Goal: Information Seeking & Learning: Learn about a topic

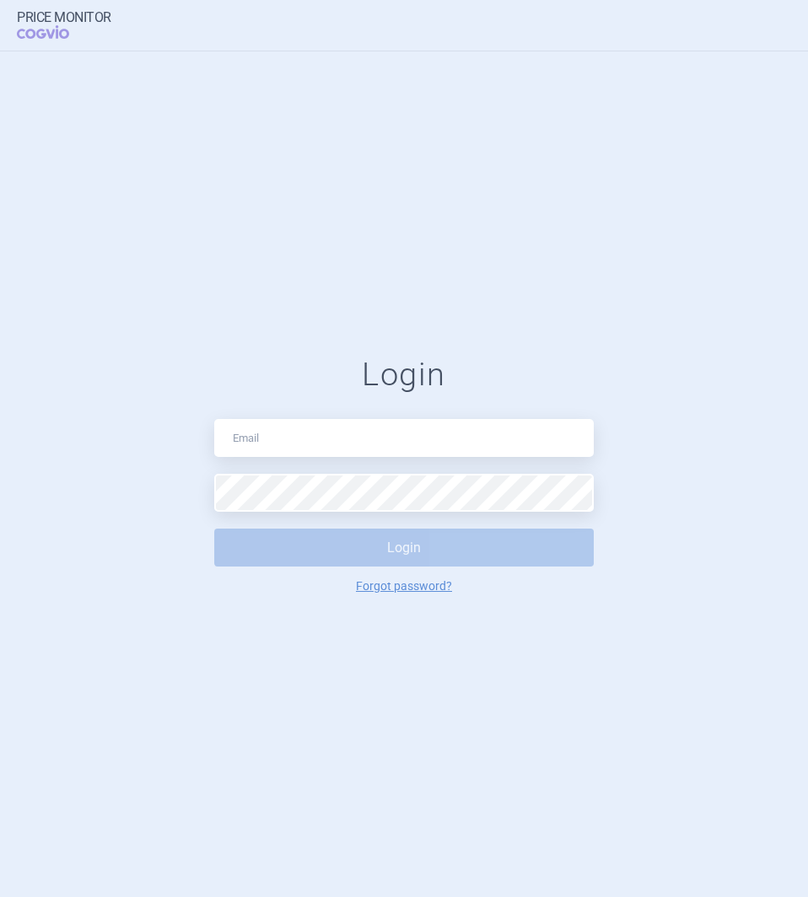
type input "[PERSON_NAME][EMAIL_ADDRESS][DOMAIN_NAME]"
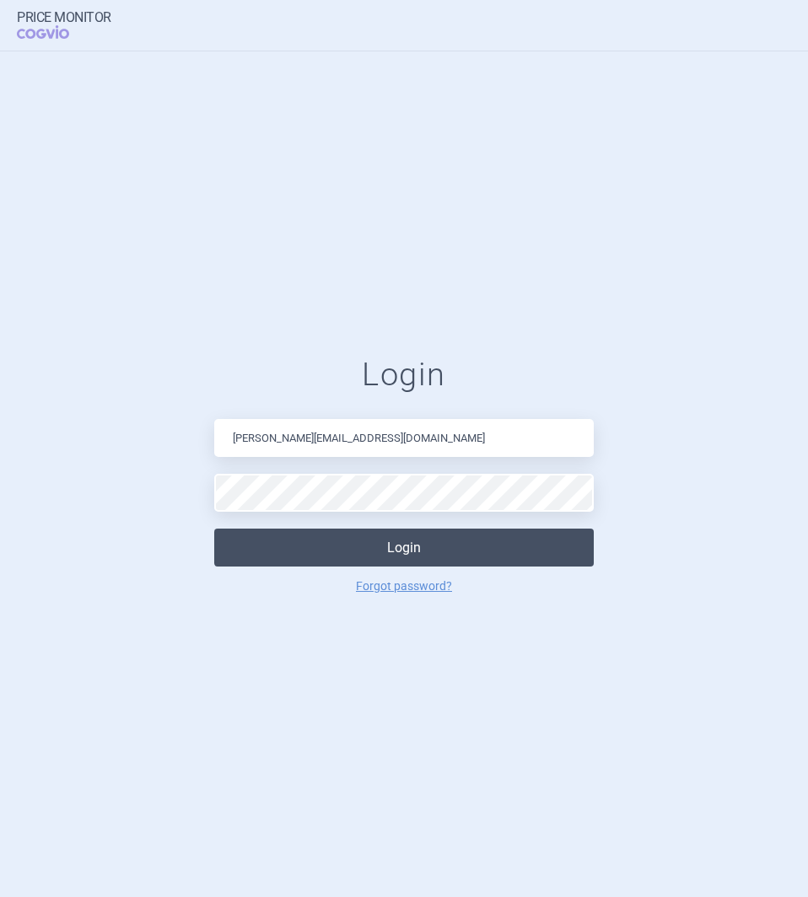
click at [369, 547] on button "Login" at bounding box center [404, 548] width 380 height 38
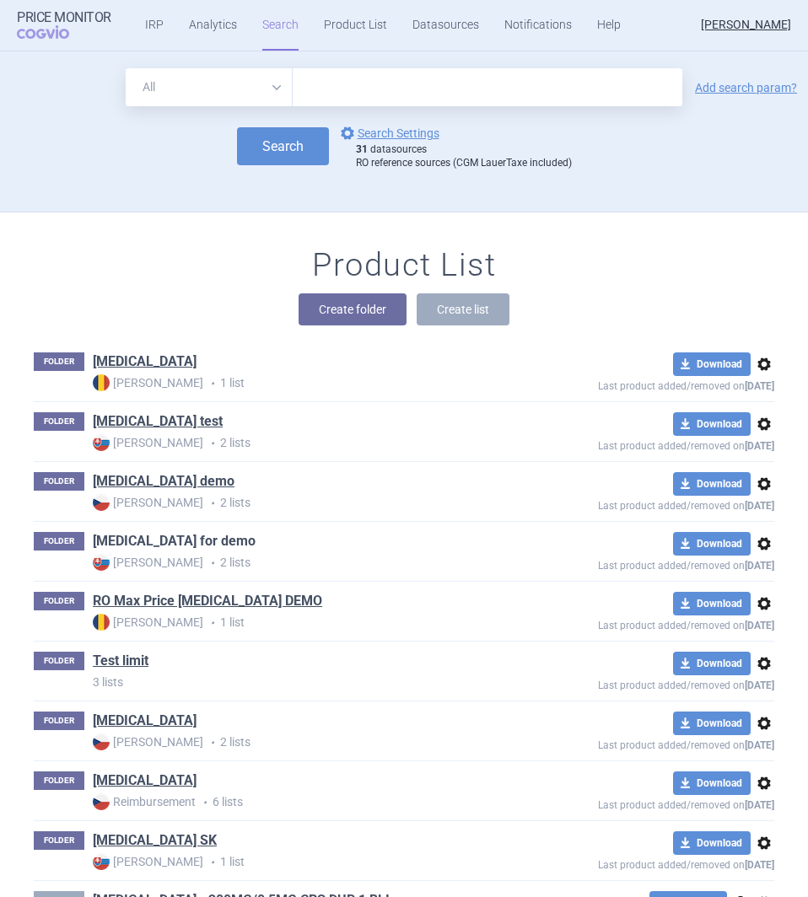
click at [145, 536] on link "[MEDICAL_DATA] for demo" at bounding box center [174, 541] width 163 height 19
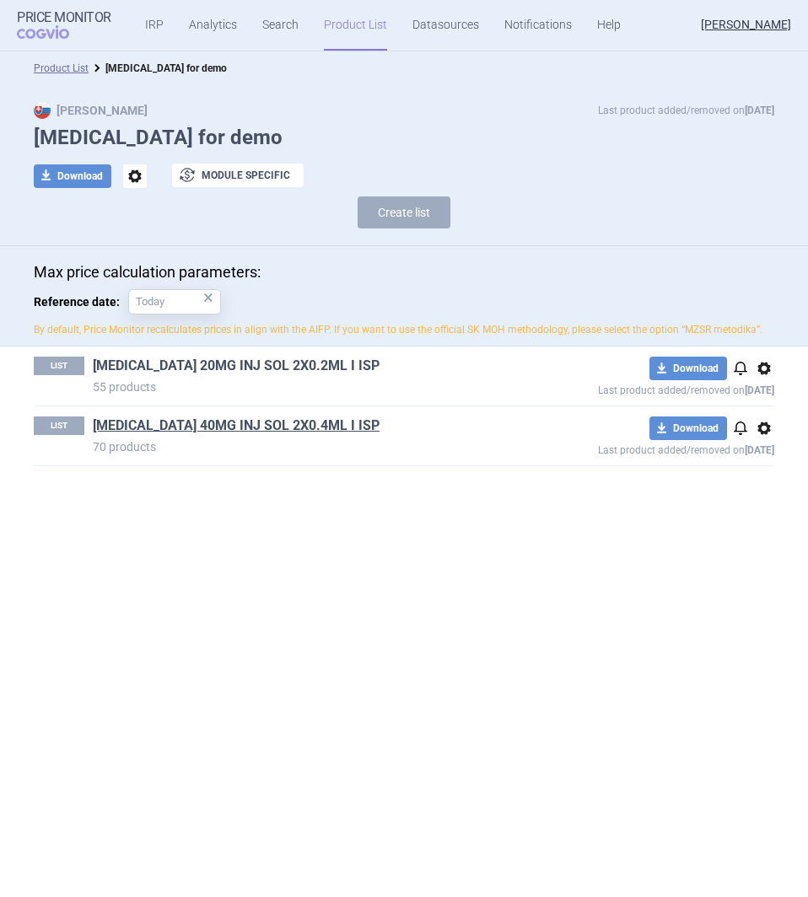
click at [181, 362] on link "[MEDICAL_DATA] 20MG INJ SOL 2X0.2ML I ISP" at bounding box center [236, 366] width 287 height 19
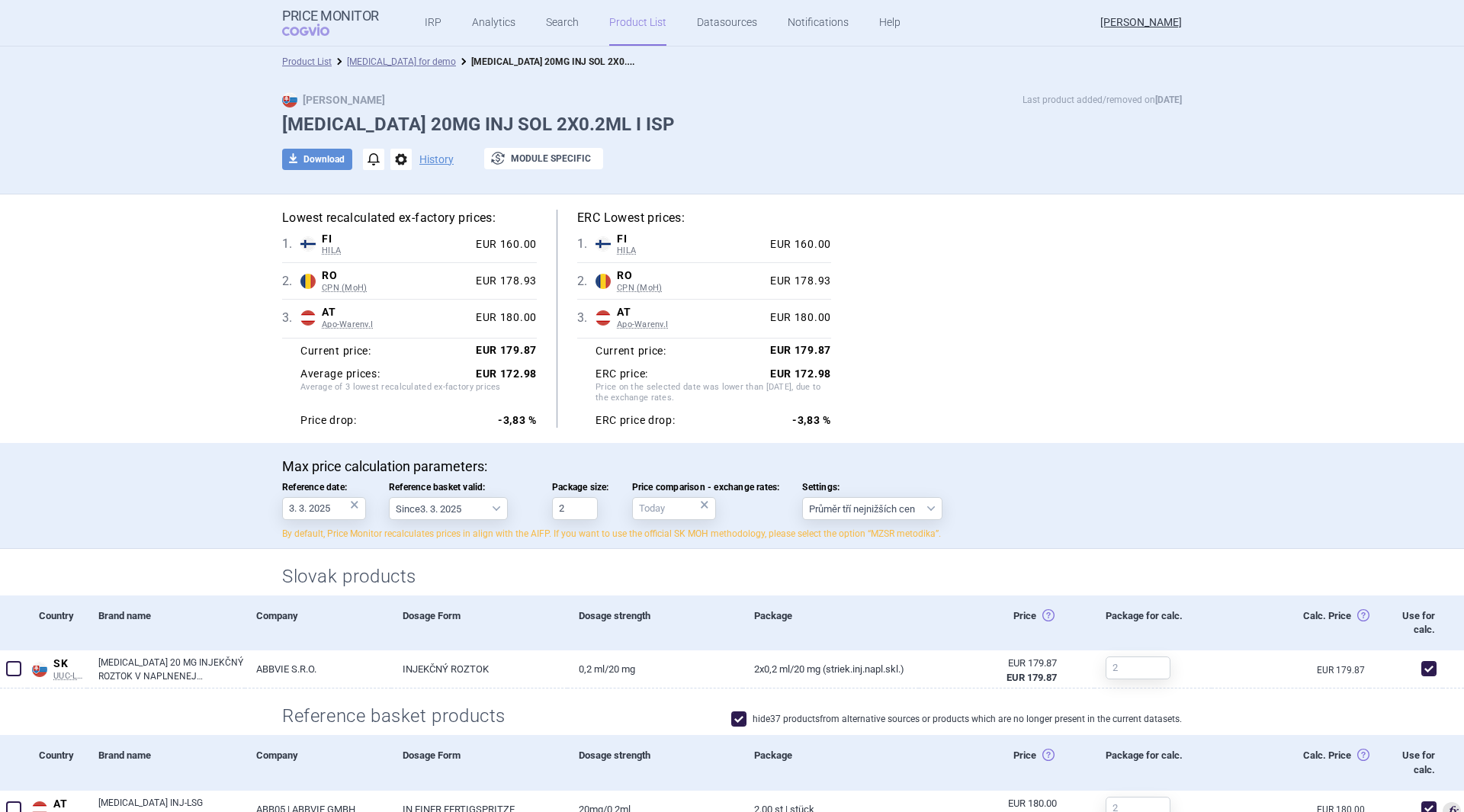
scroll to position [76, 0]
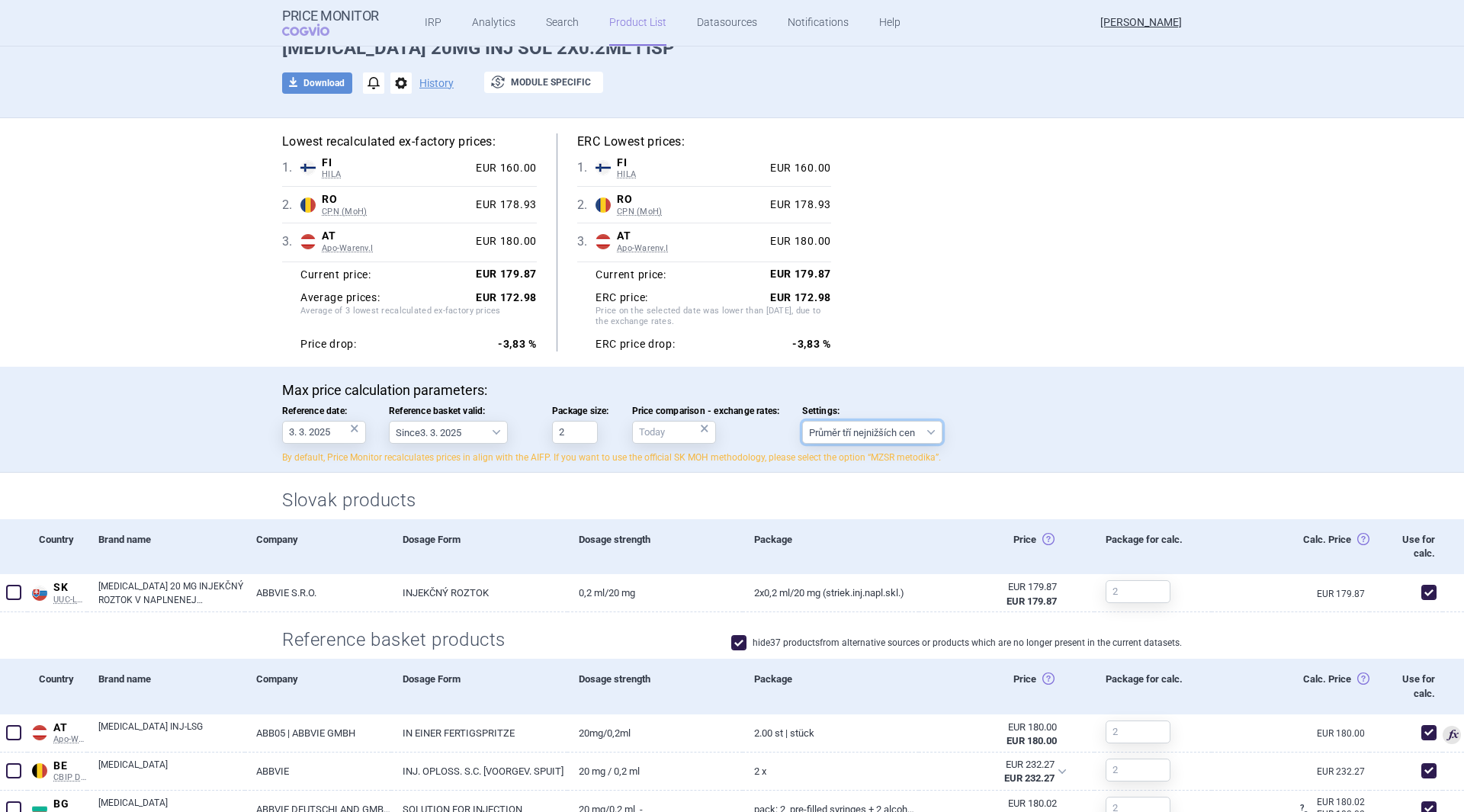
click at [730, 432] on select "Průměr tří nejnižších cen" at bounding box center [872, 432] width 140 height 23
click at [672, 426] on input "Price comparison - exchange rates: ×" at bounding box center [674, 432] width 84 height 23
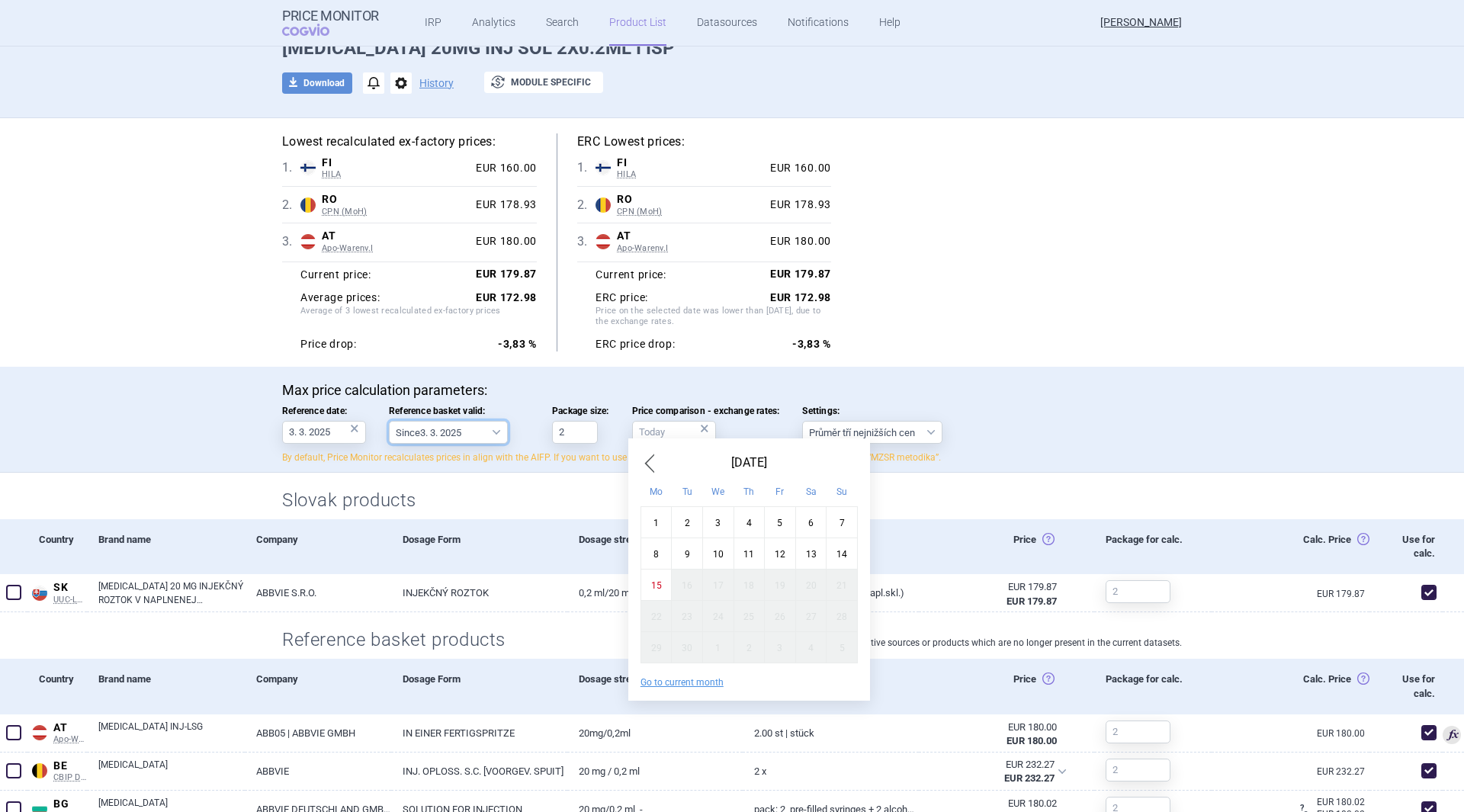
click at [426, 433] on select "Since 3. 3. 2025 Since 1. 7. 2023 Since 7. 4. 2023 Since 1. 12. 2022 Since 1. 9…" at bounding box center [449, 432] width 119 height 23
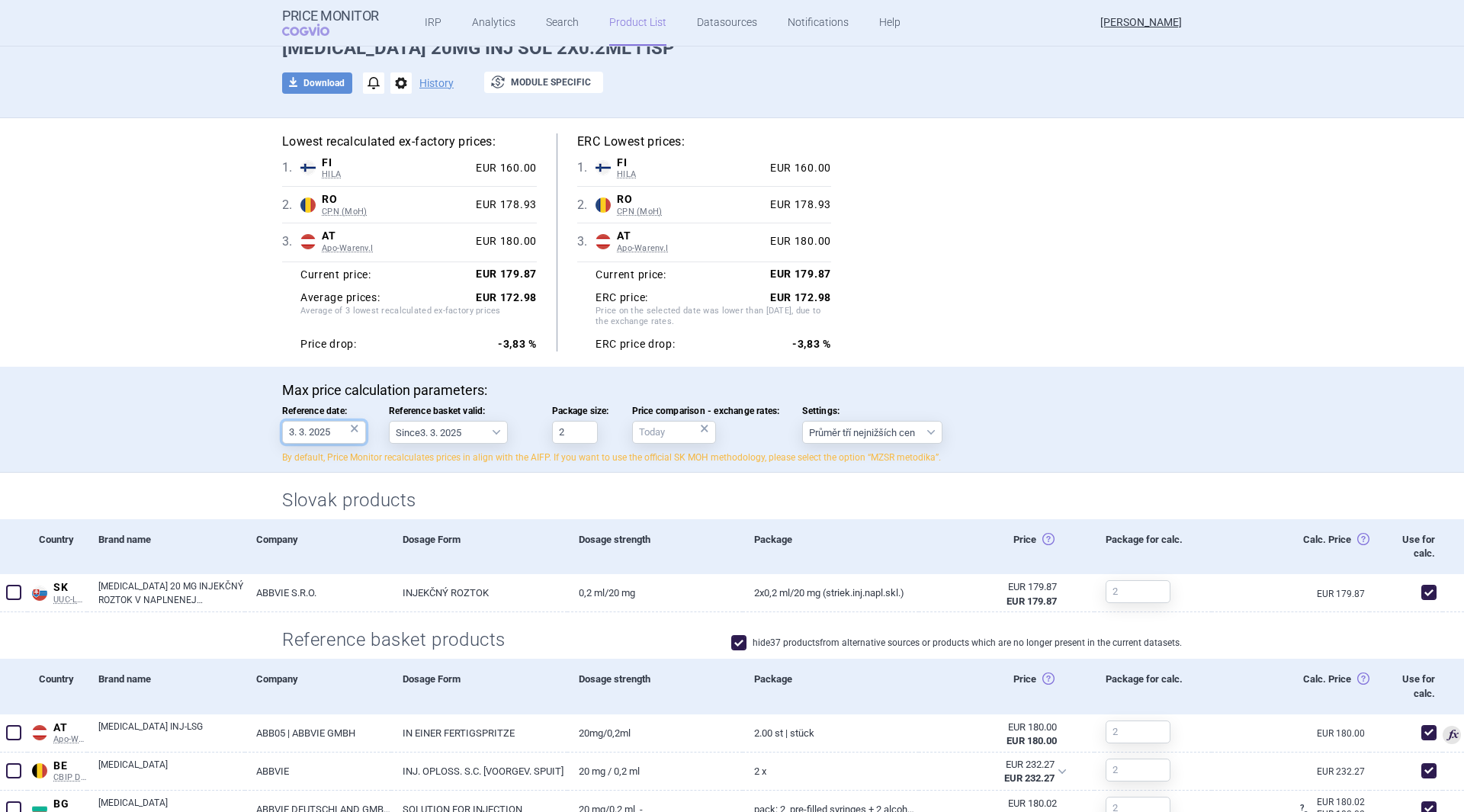
click at [297, 438] on input "3. 3. 2025" at bounding box center [324, 432] width 84 height 23
click at [582, 434] on input "2" at bounding box center [575, 432] width 46 height 23
drag, startPoint x: 572, startPoint y: 435, endPoint x: 538, endPoint y: 431, distance: 34.2
click at [538, 431] on div "Max price calculation parameters: Reference date: 3. 3. 2025 × Reference basket…" at bounding box center [732, 423] width 900 height 82
click at [584, 439] on input "2" at bounding box center [575, 432] width 46 height 23
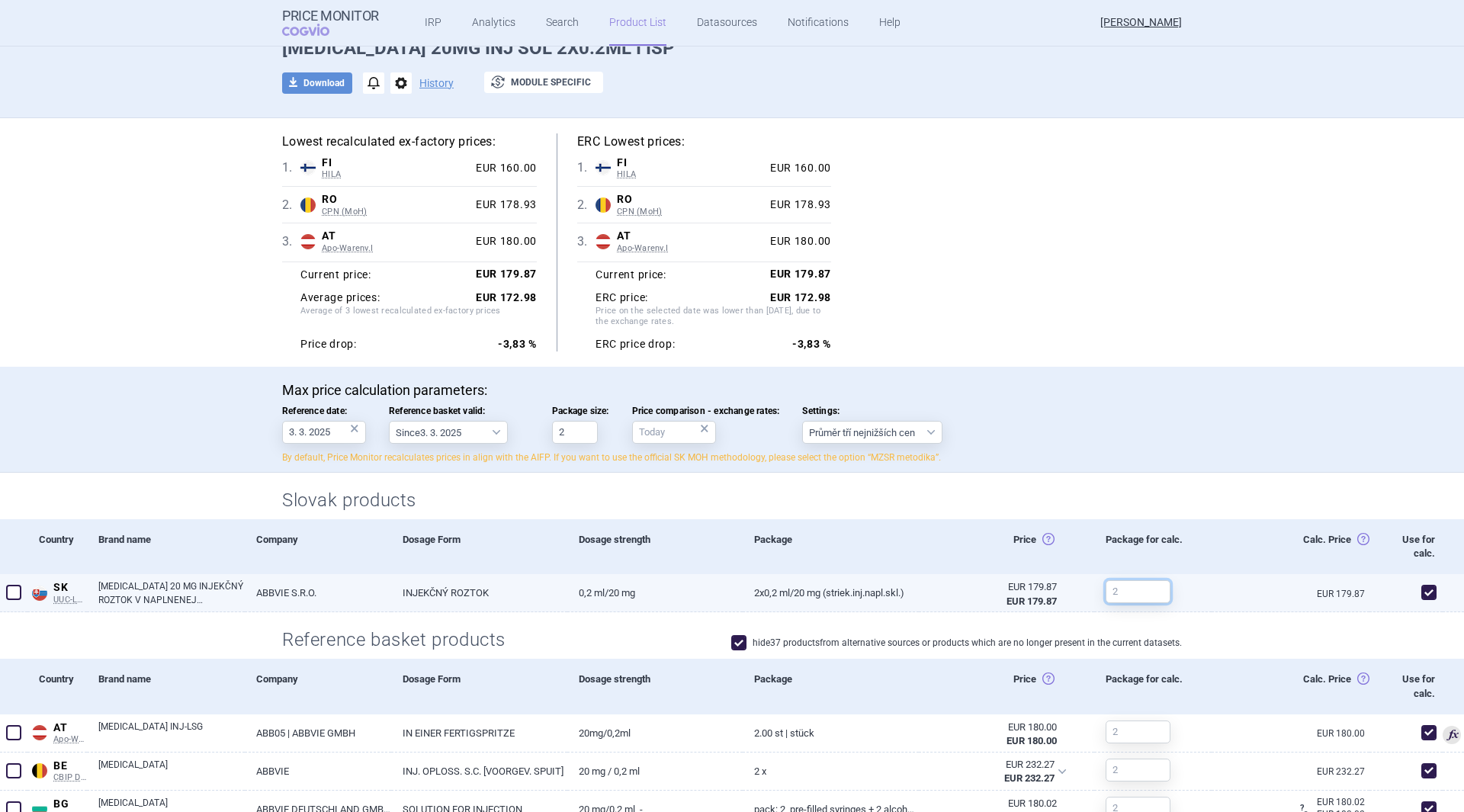
drag, startPoint x: 1161, startPoint y: 594, endPoint x: 1089, endPoint y: 591, distance: 72.1
click at [730, 591] on div at bounding box center [1132, 591] width 76 height 35
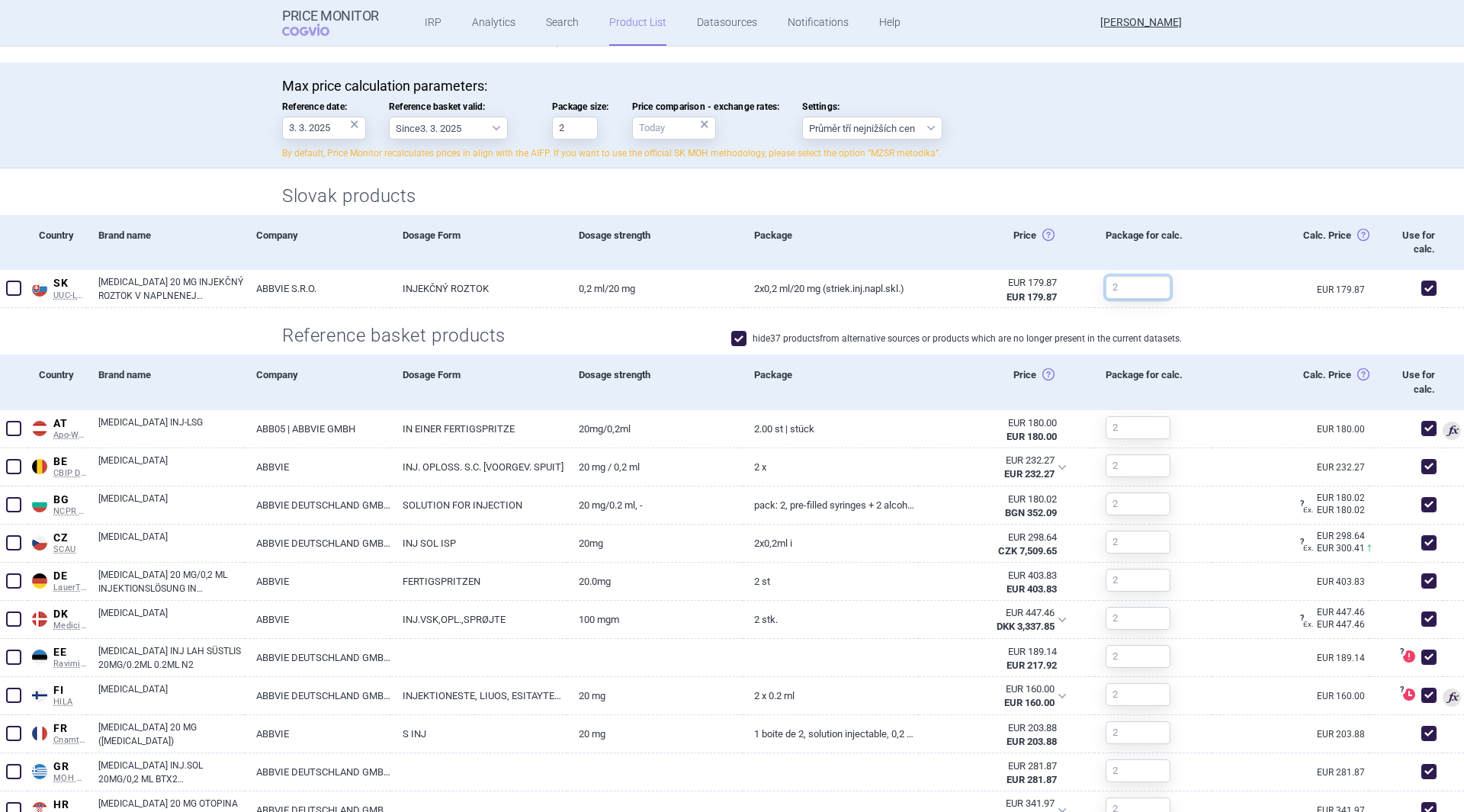
scroll to position [382, 0]
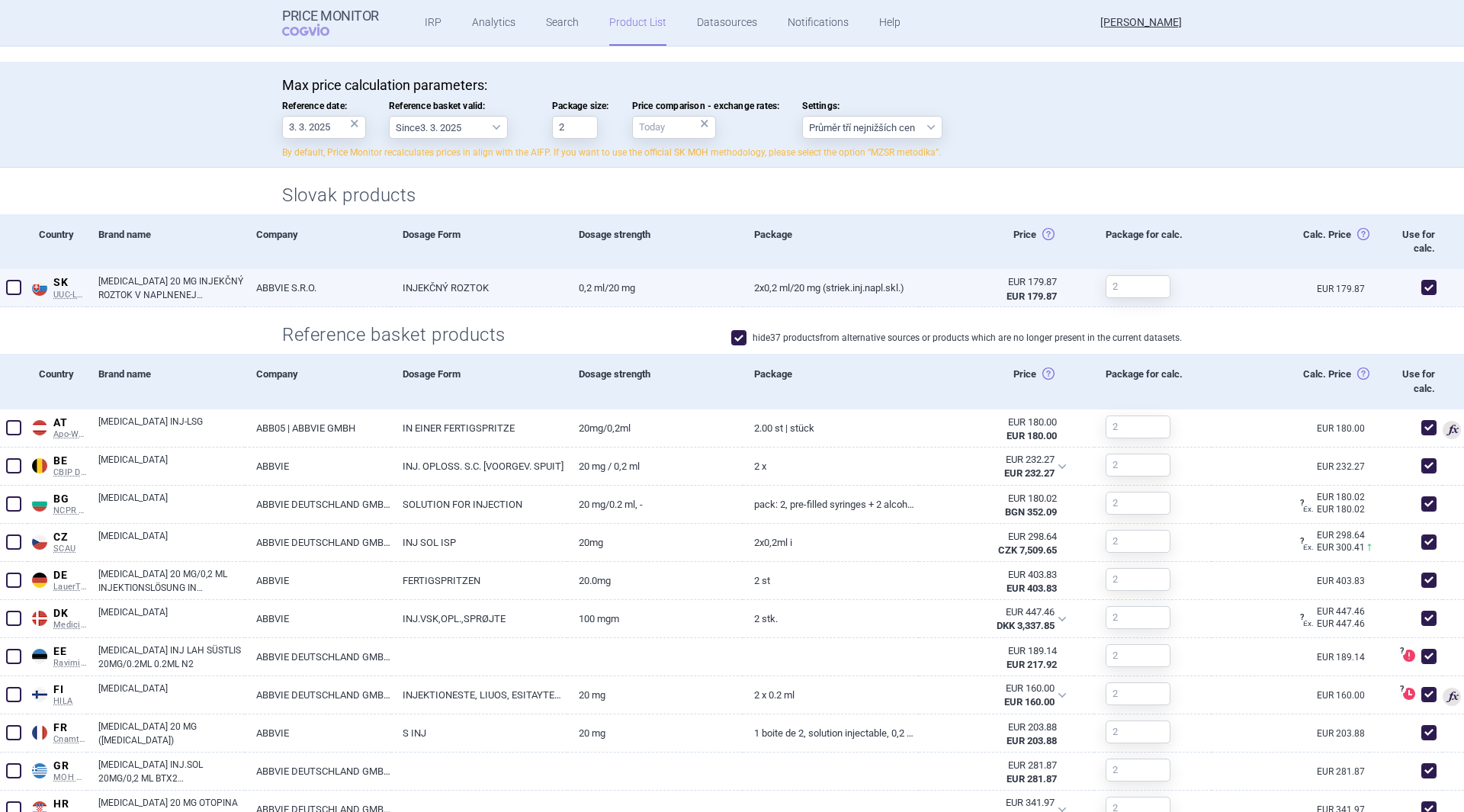
click at [730, 290] on span at bounding box center [1429, 288] width 15 height 15
click at [730, 287] on span at bounding box center [1429, 288] width 15 height 15
click at [730, 289] on span at bounding box center [1429, 288] width 15 height 15
checkbox input "true"
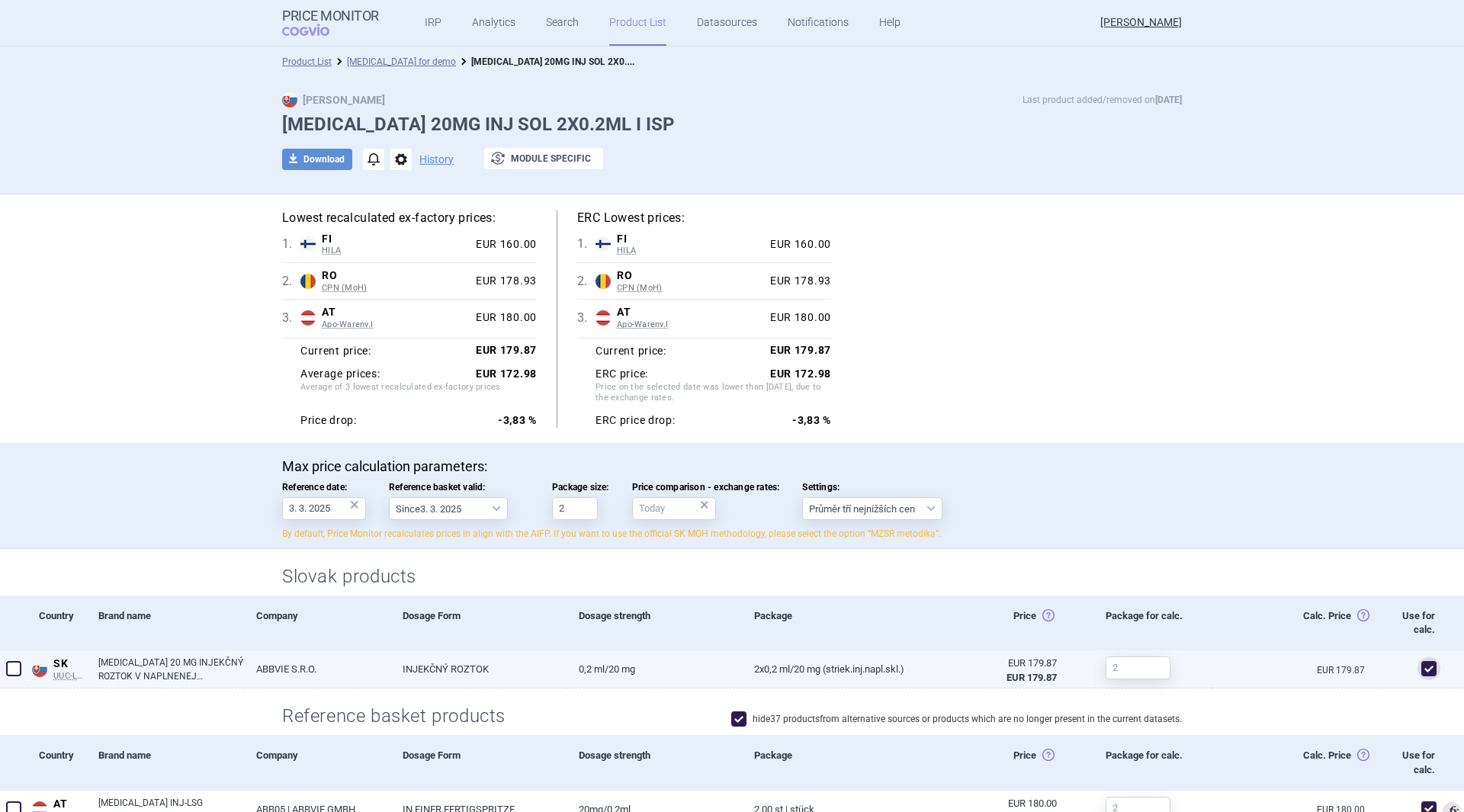
scroll to position [229, 0]
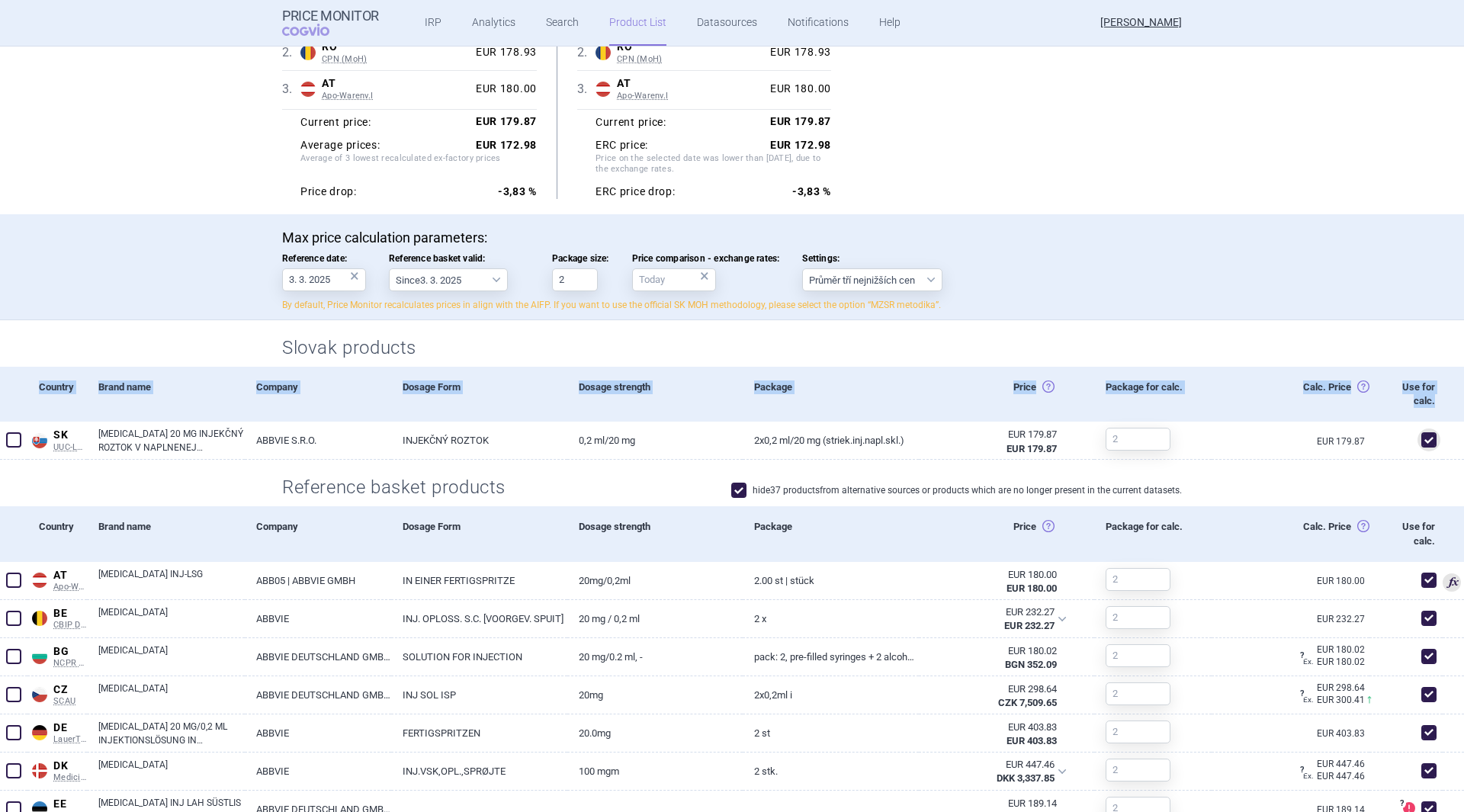
drag, startPoint x: 42, startPoint y: 392, endPoint x: 1436, endPoint y: 388, distance: 1394.0
click at [730, 388] on div "Country Brand name Company Dosage Form Dosage strength Package Price Horná cena…" at bounding box center [732, 394] width 1464 height 55
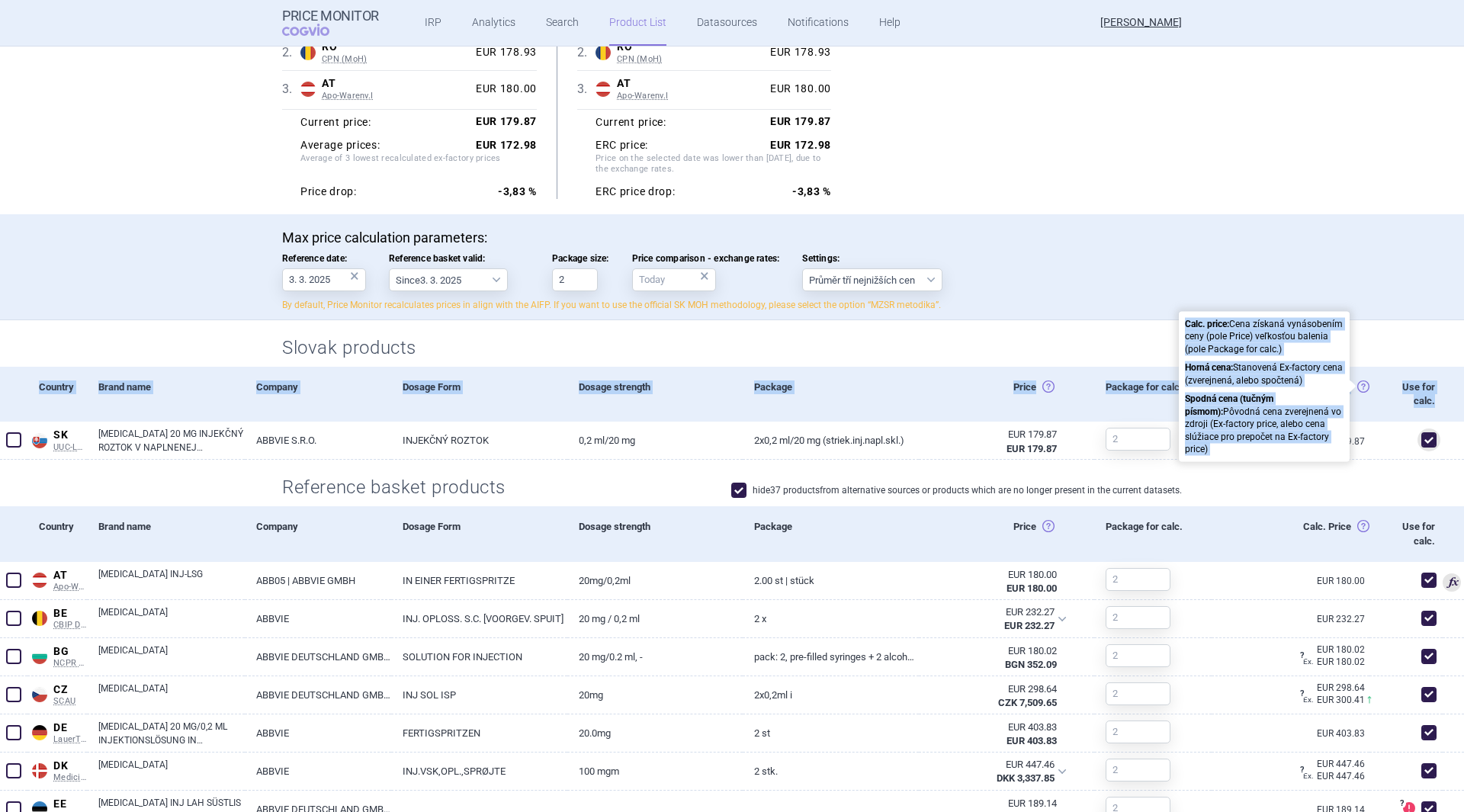
scroll to position [305, 0]
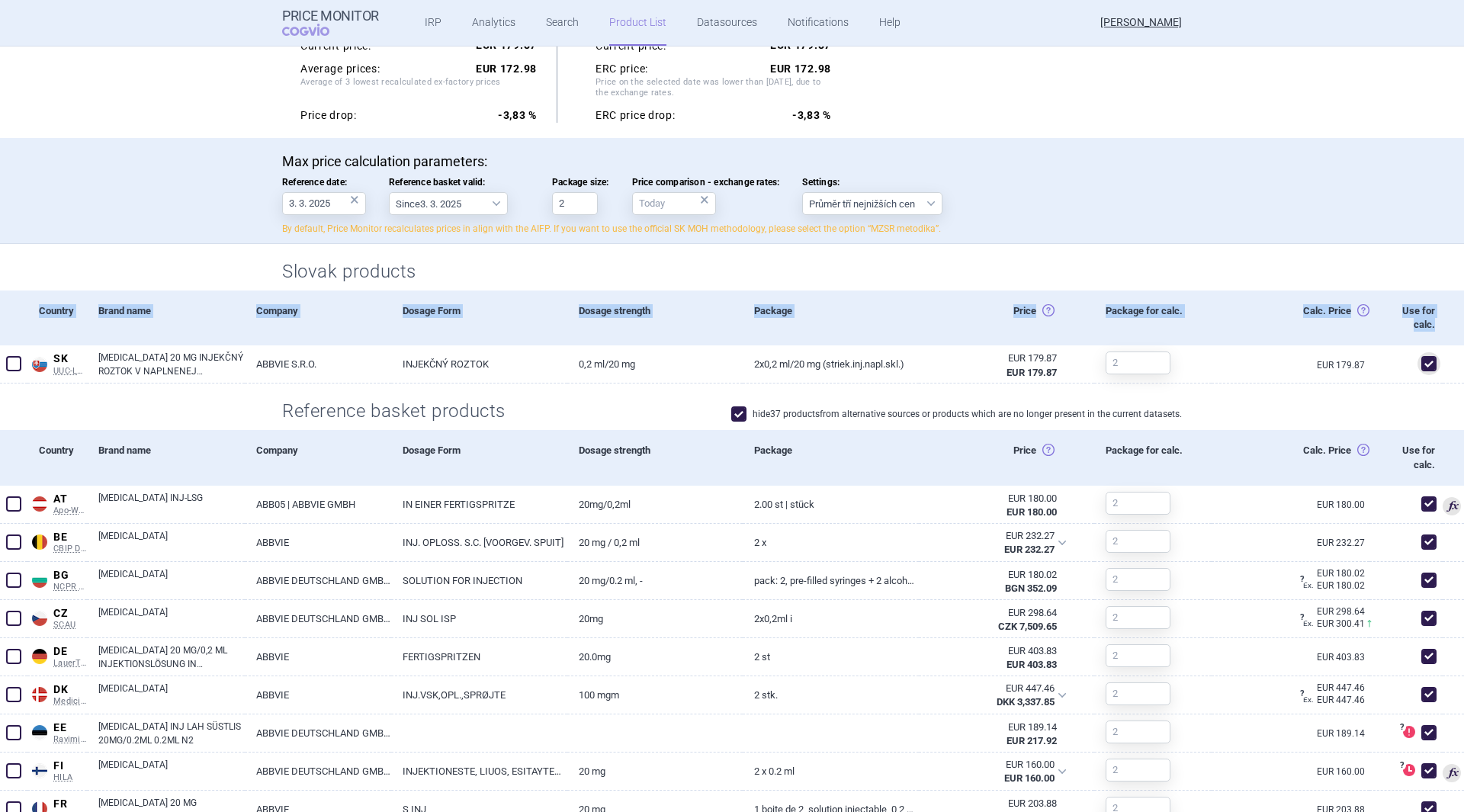
click at [518, 321] on div "Dosage Form" at bounding box center [479, 317] width 175 height 55
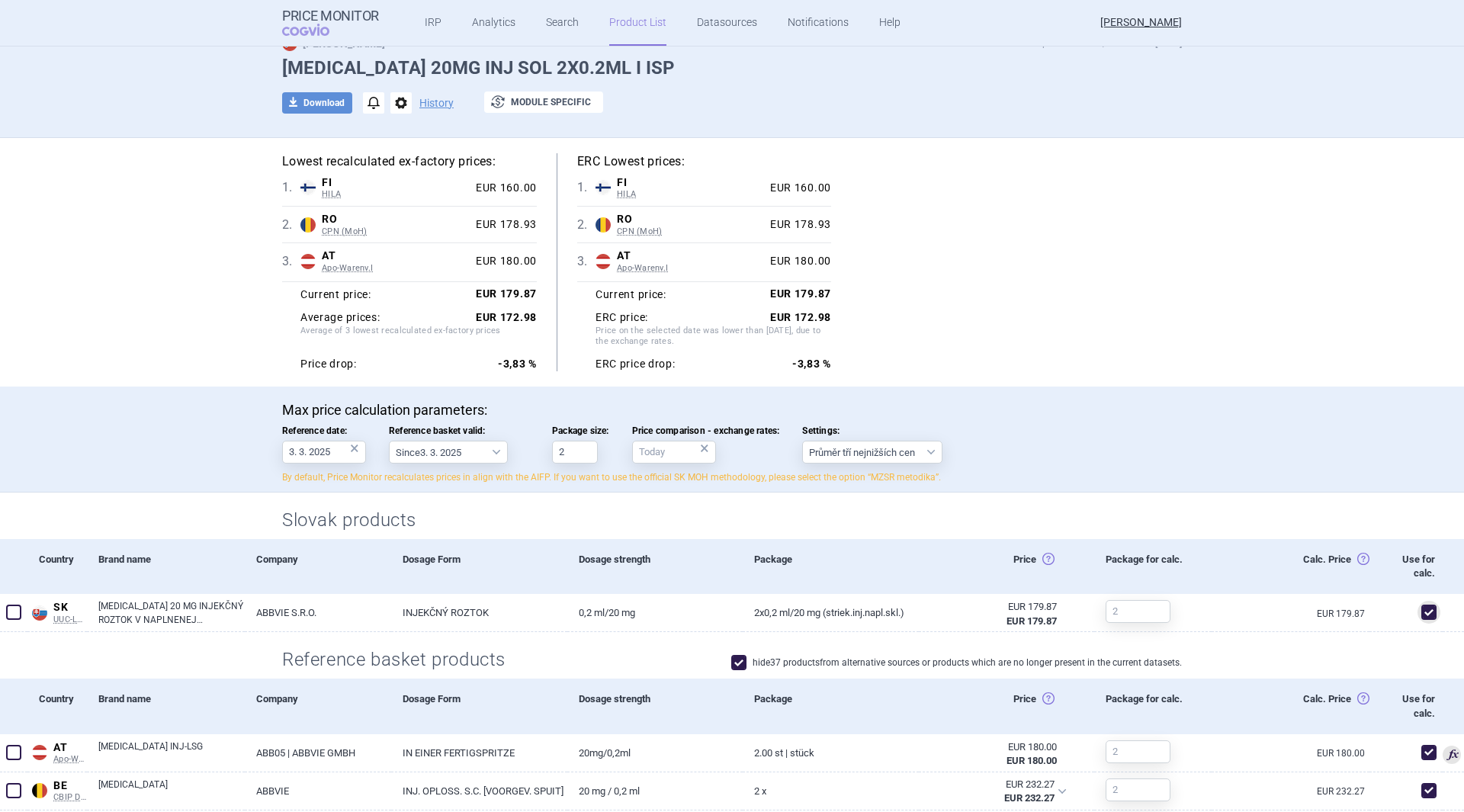
scroll to position [0, 0]
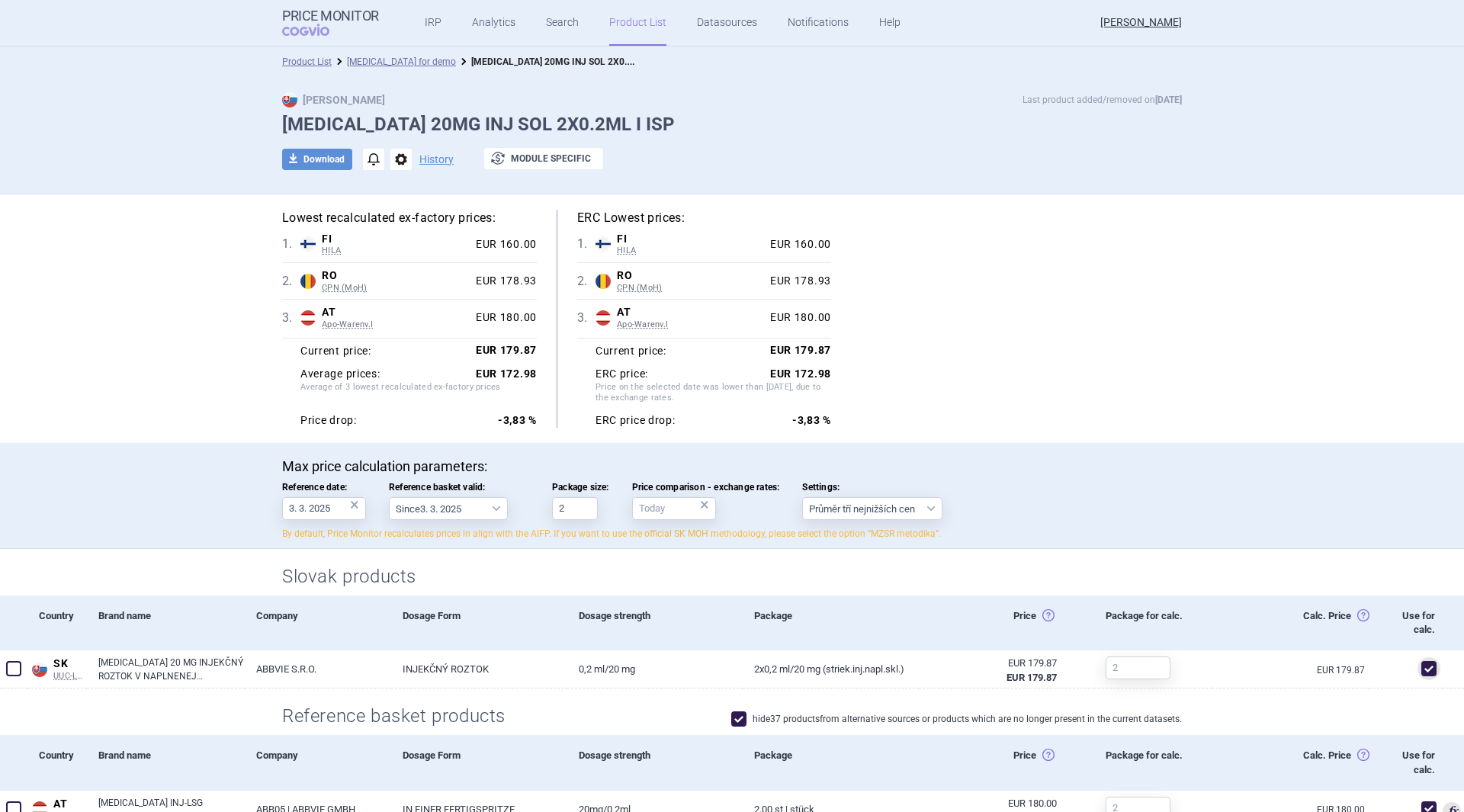
click at [730, 353] on div "Lowest recalculated ex-factory prices: 1 . FI HILA Finland HILA List of medicin…" at bounding box center [732, 318] width 961 height 249
